Goal: Task Accomplishment & Management: Manage account settings

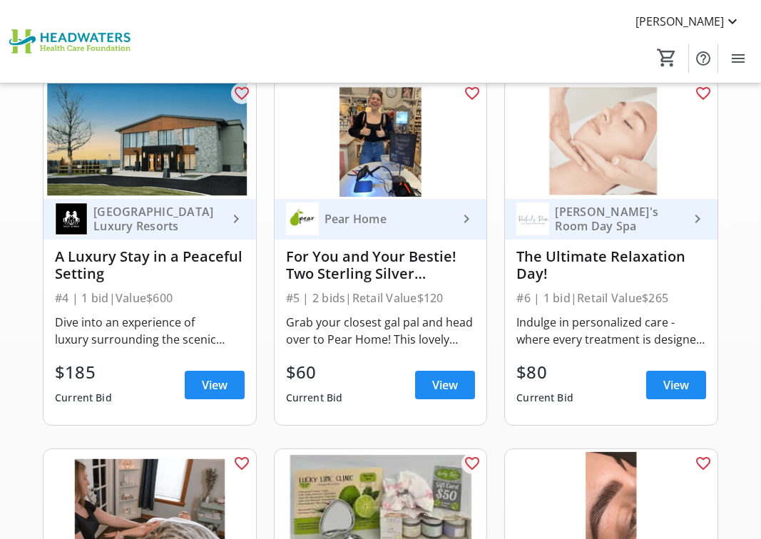
scroll to position [428, 0]
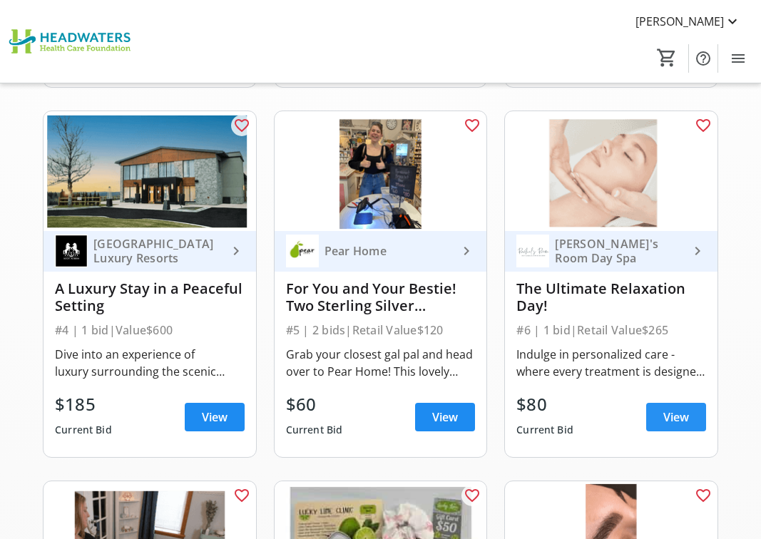
click at [665, 416] on span "View" at bounding box center [676, 417] width 26 height 17
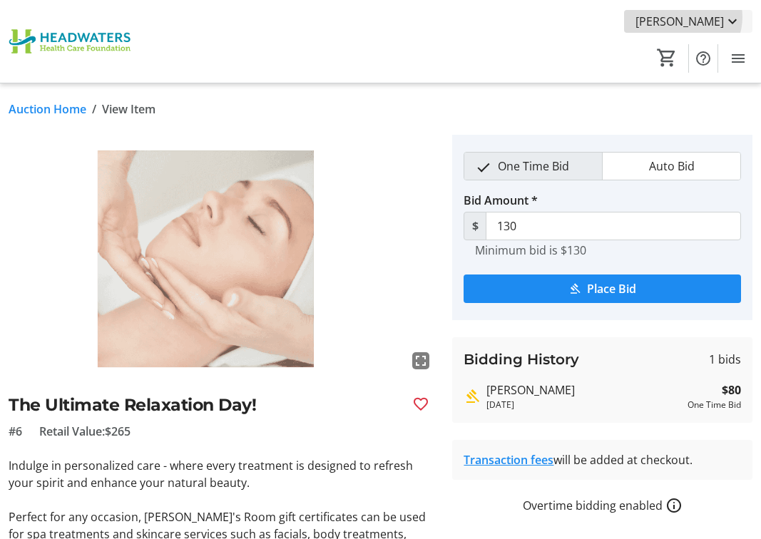
click at [697, 17] on span "[PERSON_NAME]" at bounding box center [679, 21] width 88 height 17
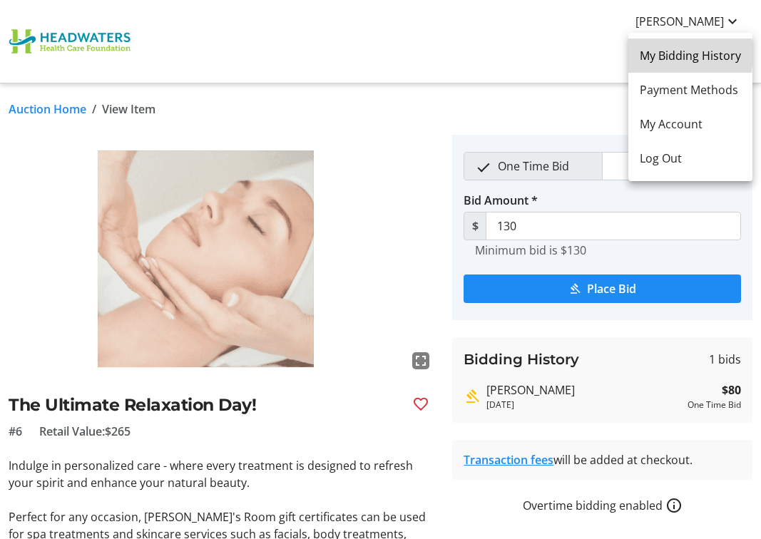
click at [661, 53] on span "My Bidding History" at bounding box center [690, 55] width 101 height 17
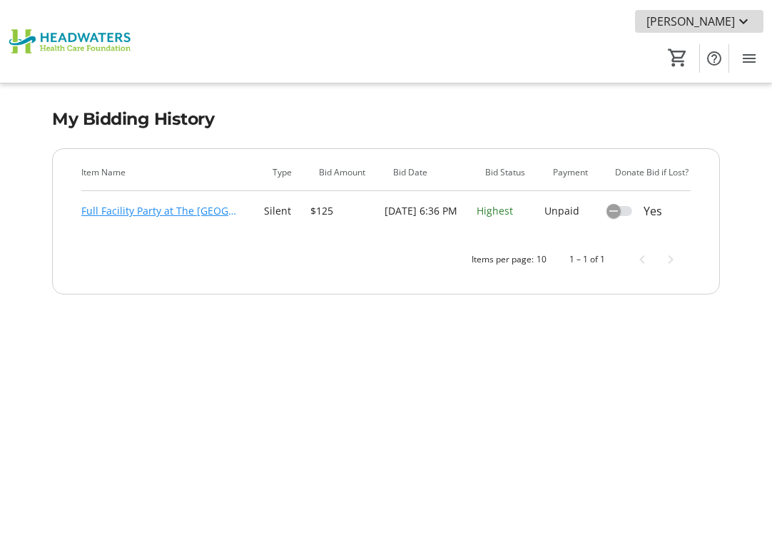
click at [718, 21] on span "[PERSON_NAME]" at bounding box center [690, 21] width 88 height 17
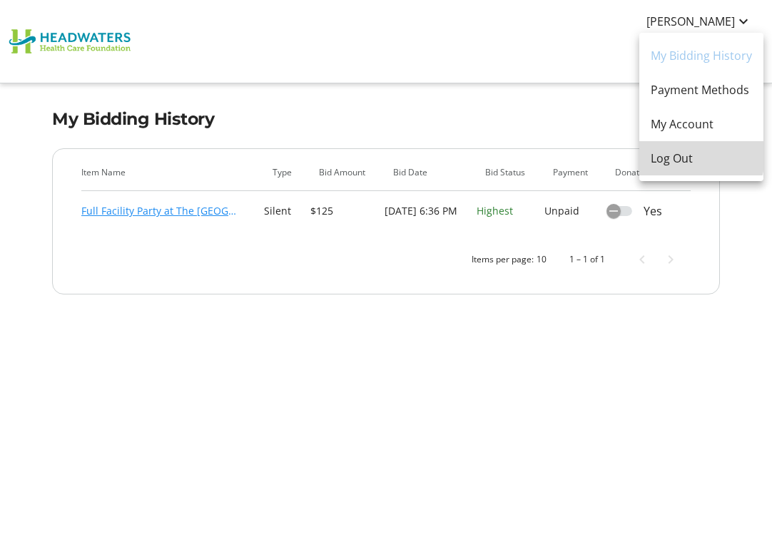
click at [680, 155] on span "Log Out" at bounding box center [700, 158] width 101 height 17
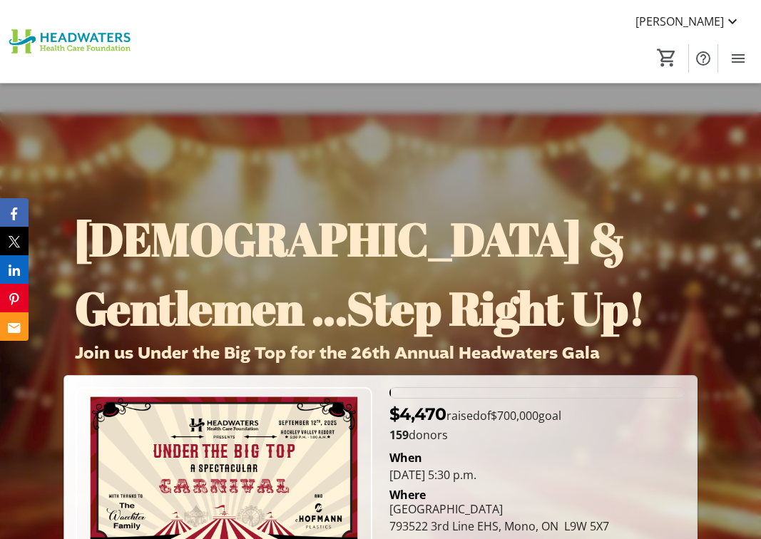
scroll to position [785, 0]
